Goal: Information Seeking & Learning: Learn about a topic

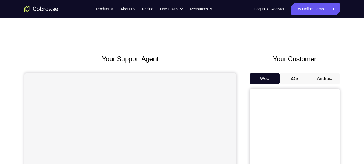
click at [326, 77] on button "Android" at bounding box center [325, 78] width 30 height 11
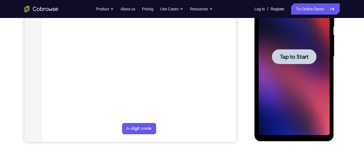
scroll to position [123, 0]
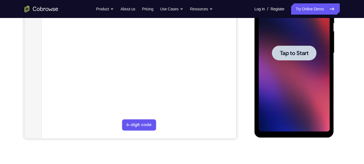
click at [294, 58] on div at bounding box center [294, 53] width 44 height 15
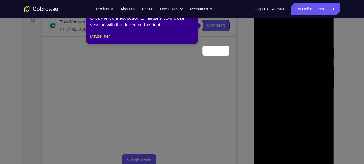
scroll to position [62, 0]
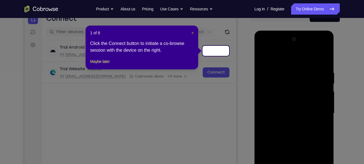
click at [193, 32] on span "×" at bounding box center [192, 33] width 2 height 5
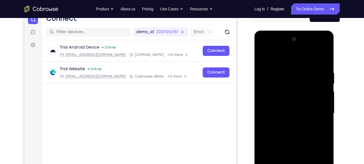
scroll to position [115, 0]
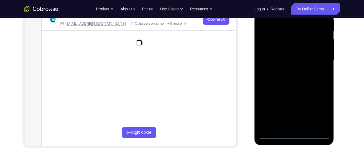
click at [294, 134] on div at bounding box center [294, 61] width 71 height 158
click at [319, 111] on div at bounding box center [294, 61] width 71 height 158
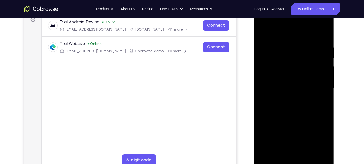
scroll to position [87, 0]
click at [284, 33] on div at bounding box center [294, 89] width 71 height 158
click at [318, 86] on div at bounding box center [294, 89] width 71 height 158
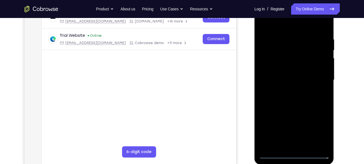
scroll to position [99, 0]
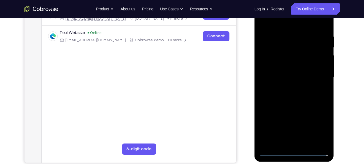
click at [288, 87] on div at bounding box center [294, 78] width 71 height 158
click at [298, 70] on div at bounding box center [294, 78] width 71 height 158
click at [290, 65] on div at bounding box center [294, 78] width 71 height 158
click at [295, 77] on div at bounding box center [294, 78] width 71 height 158
click at [301, 91] on div at bounding box center [294, 78] width 71 height 158
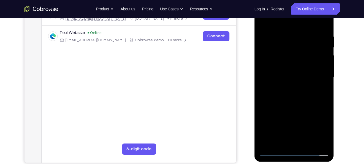
click at [301, 91] on div at bounding box center [294, 78] width 71 height 158
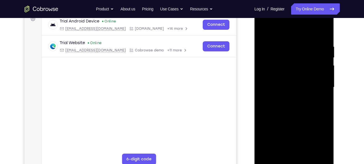
scroll to position [97, 0]
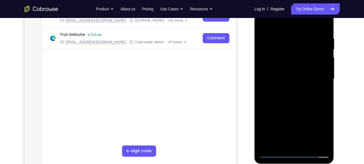
click at [296, 98] on div at bounding box center [294, 80] width 71 height 158
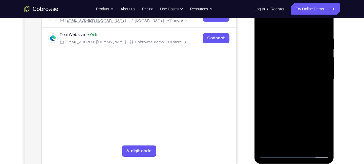
click at [296, 98] on div at bounding box center [294, 80] width 71 height 158
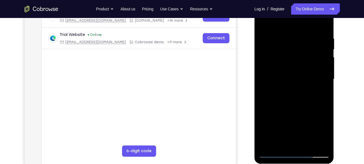
click at [296, 98] on div at bounding box center [294, 80] width 71 height 158
click at [297, 97] on div at bounding box center [294, 80] width 71 height 158
click at [299, 93] on div at bounding box center [294, 80] width 71 height 158
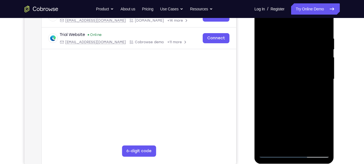
click at [299, 93] on div at bounding box center [294, 80] width 71 height 158
click at [298, 79] on div at bounding box center [294, 80] width 71 height 158
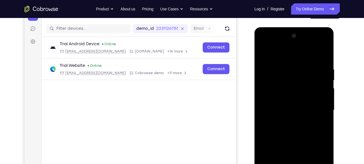
scroll to position [65, 0]
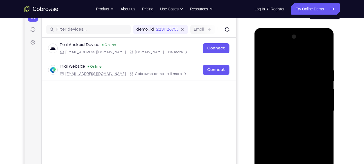
click at [298, 130] on div at bounding box center [294, 111] width 71 height 158
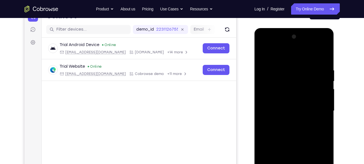
click at [298, 130] on div at bounding box center [294, 111] width 71 height 158
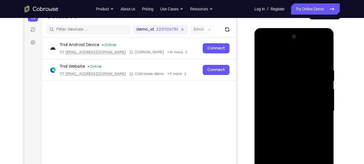
click at [299, 128] on div at bounding box center [294, 111] width 71 height 158
click at [321, 118] on div at bounding box center [294, 111] width 71 height 158
click at [286, 110] on div at bounding box center [294, 111] width 71 height 158
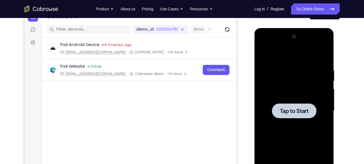
click at [302, 111] on span "Tap to Start" at bounding box center [294, 111] width 29 height 6
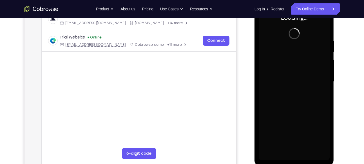
scroll to position [95, 0]
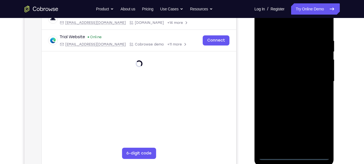
click at [293, 156] on div at bounding box center [294, 82] width 71 height 158
click at [296, 155] on div at bounding box center [294, 82] width 71 height 158
click at [295, 155] on div at bounding box center [294, 82] width 71 height 158
